Goal: Information Seeking & Learning: Learn about a topic

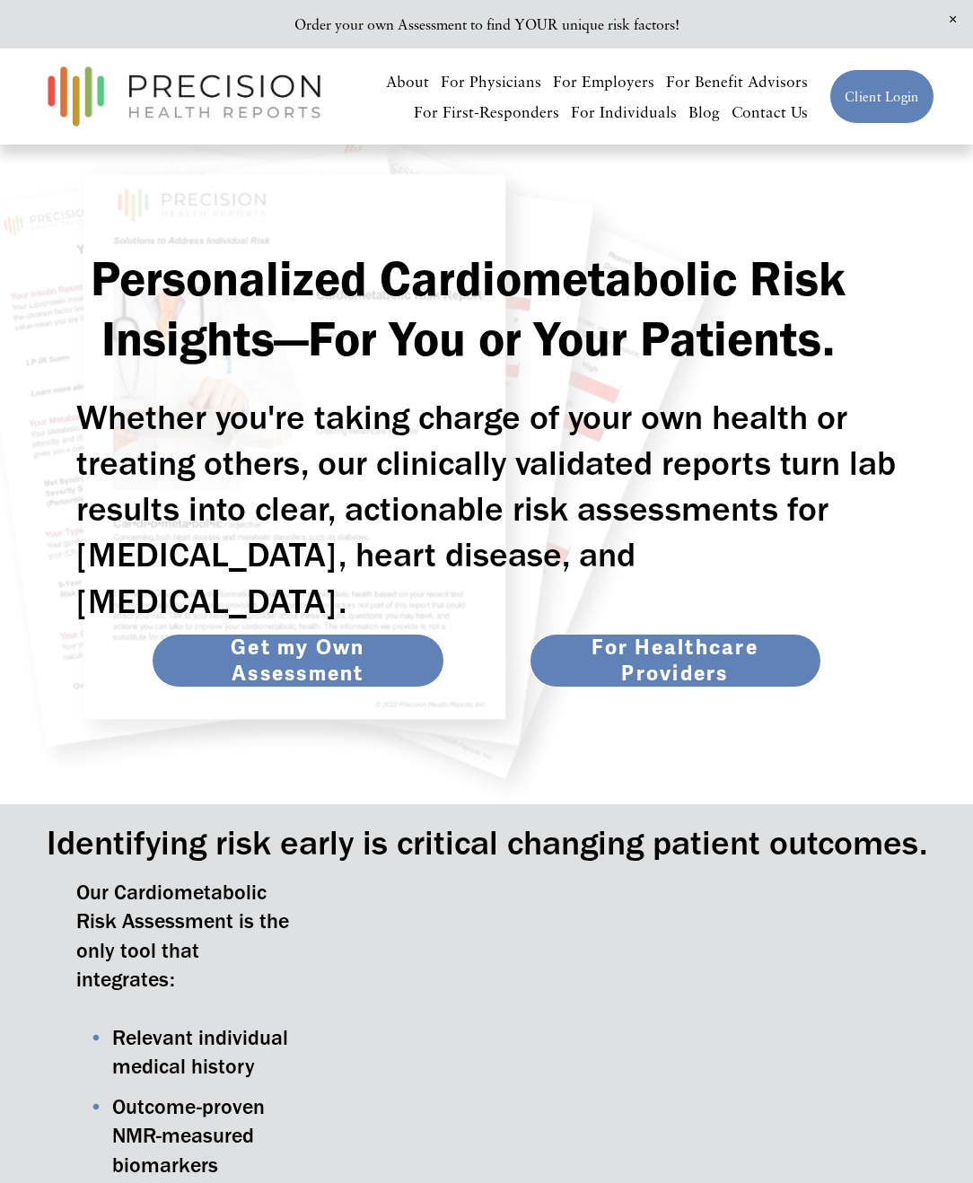
click at [314, 634] on link "Get my Own Assessment" at bounding box center [298, 661] width 292 height 54
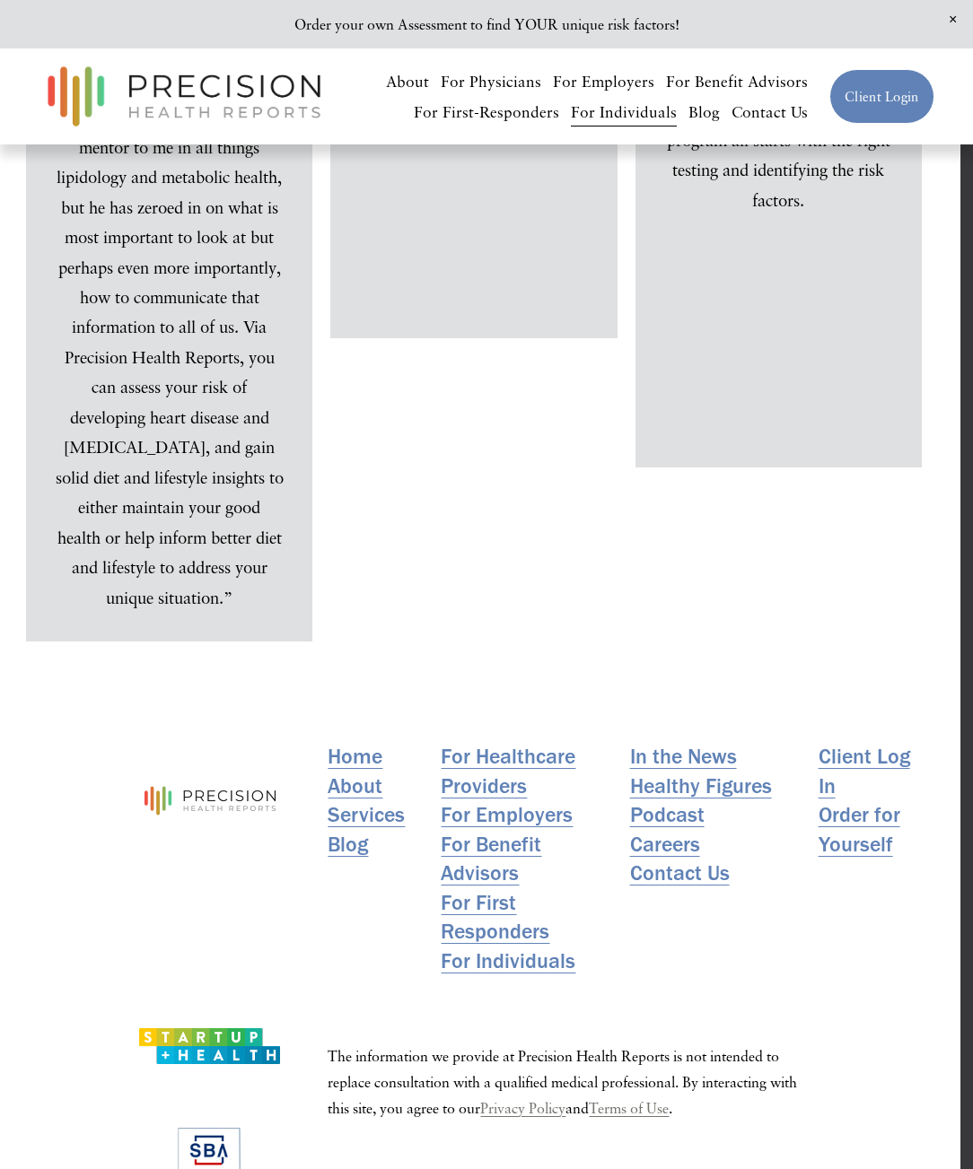
scroll to position [10466, 13]
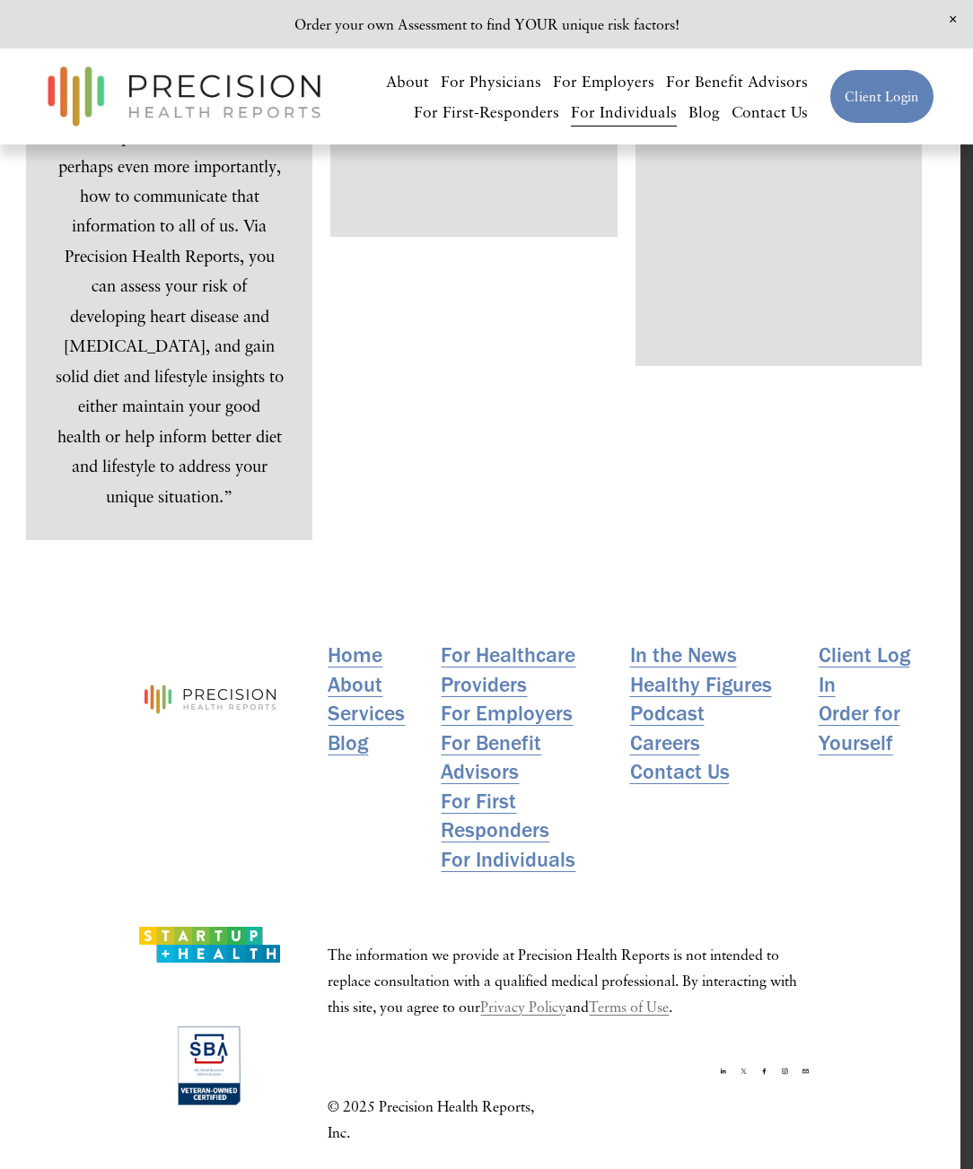
click at [355, 688] on link "About" at bounding box center [355, 685] width 55 height 30
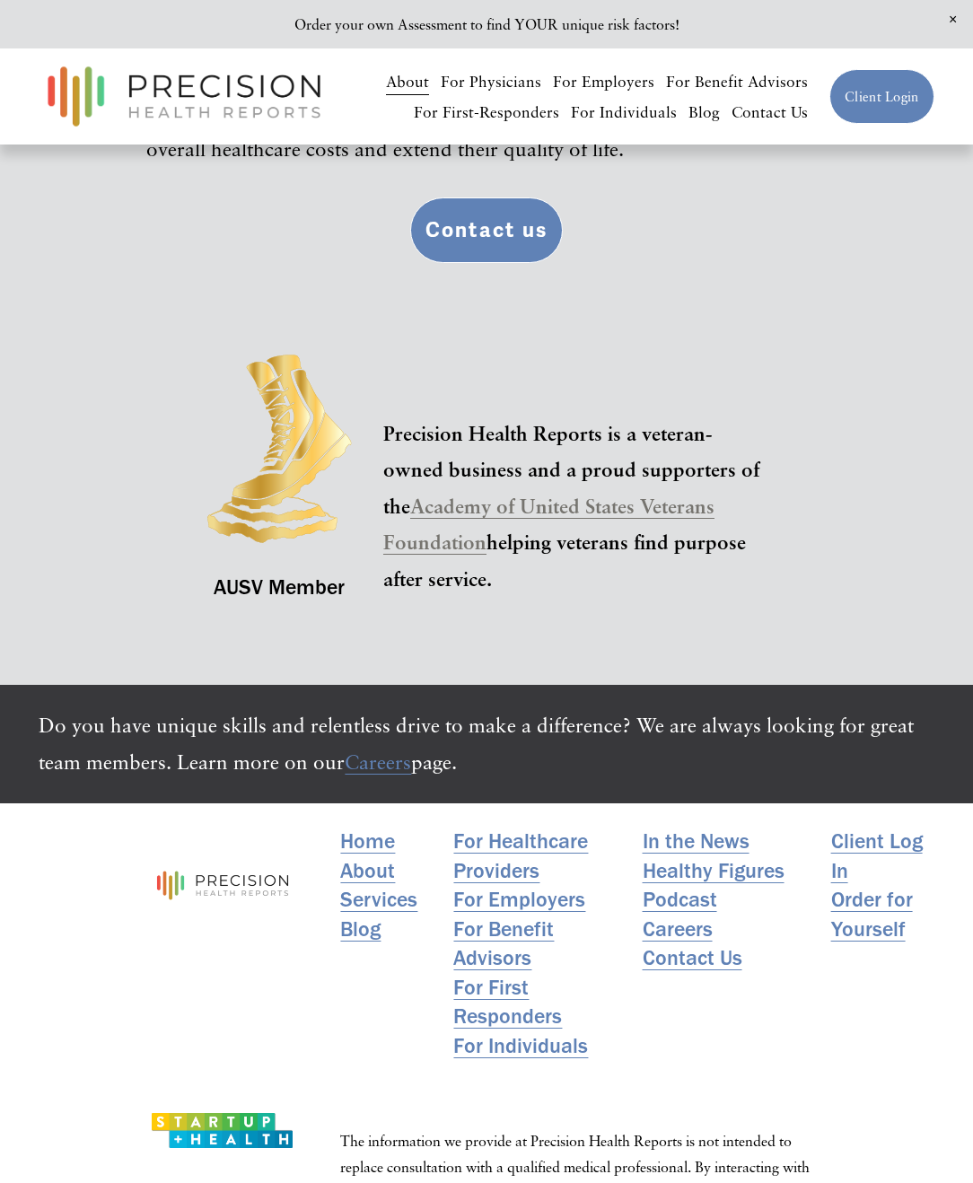
scroll to position [3473, 0]
